Goal: Browse casually

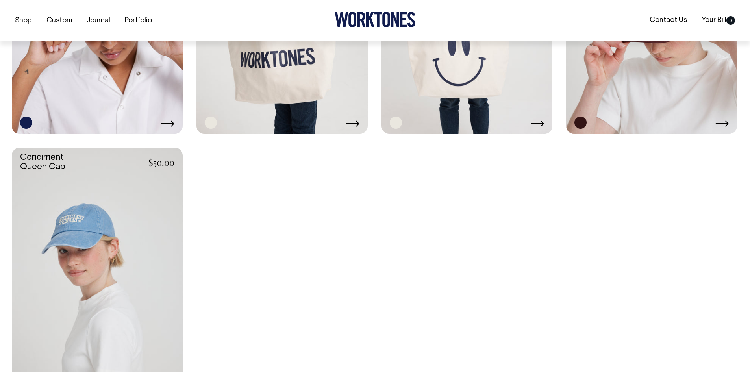
scroll to position [905, 0]
click at [87, 248] on link at bounding box center [97, 275] width 171 height 256
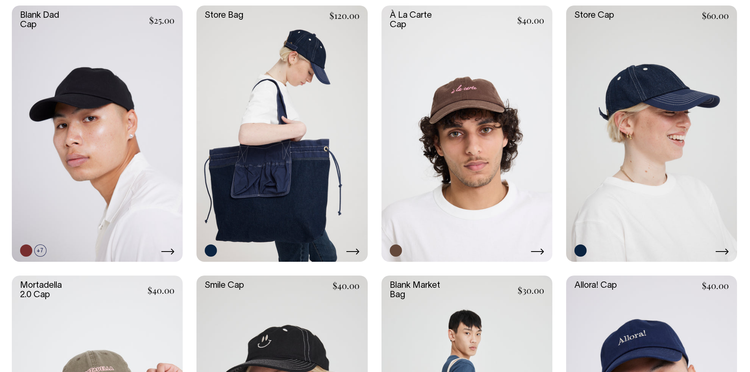
scroll to position [236, 0]
click at [275, 192] on link at bounding box center [281, 134] width 171 height 256
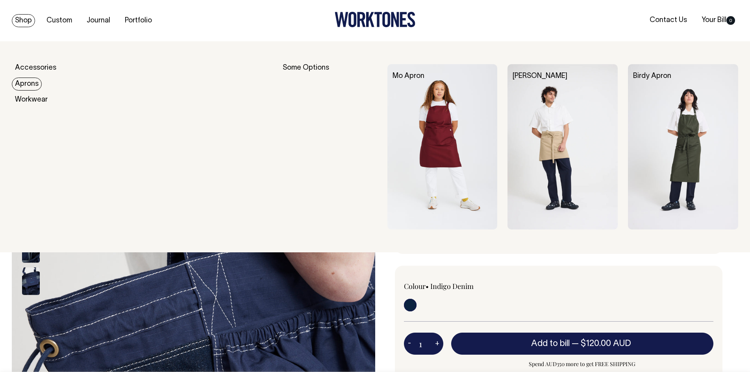
click at [19, 86] on link "Aprons" at bounding box center [27, 84] width 30 height 13
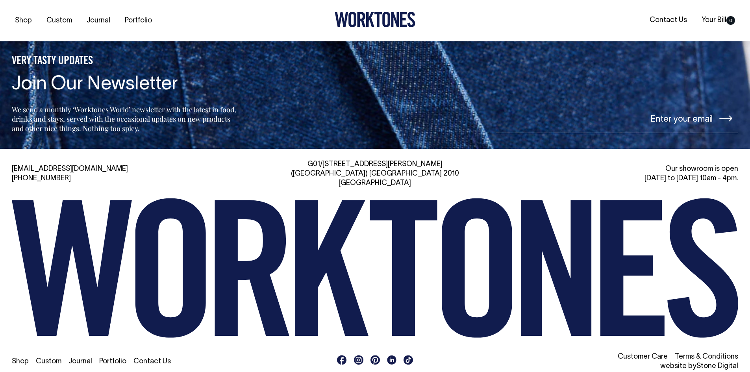
scroll to position [820, 0]
